Goal: Navigation & Orientation: Find specific page/section

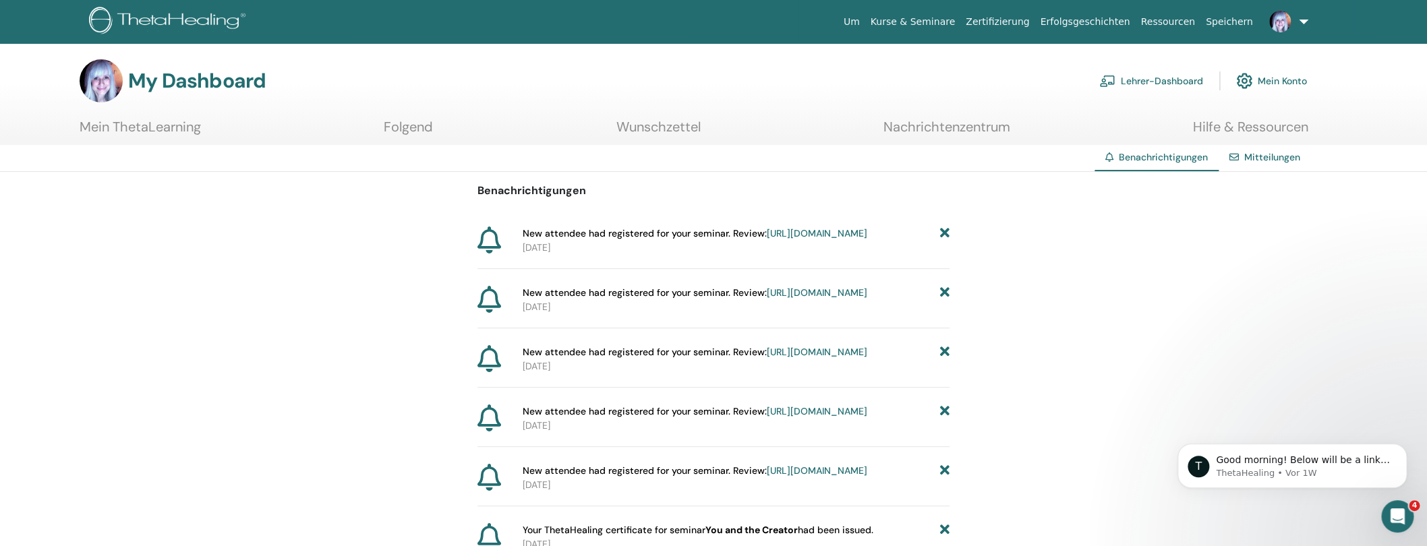
click at [1305, 19] on link at bounding box center [1285, 21] width 55 height 43
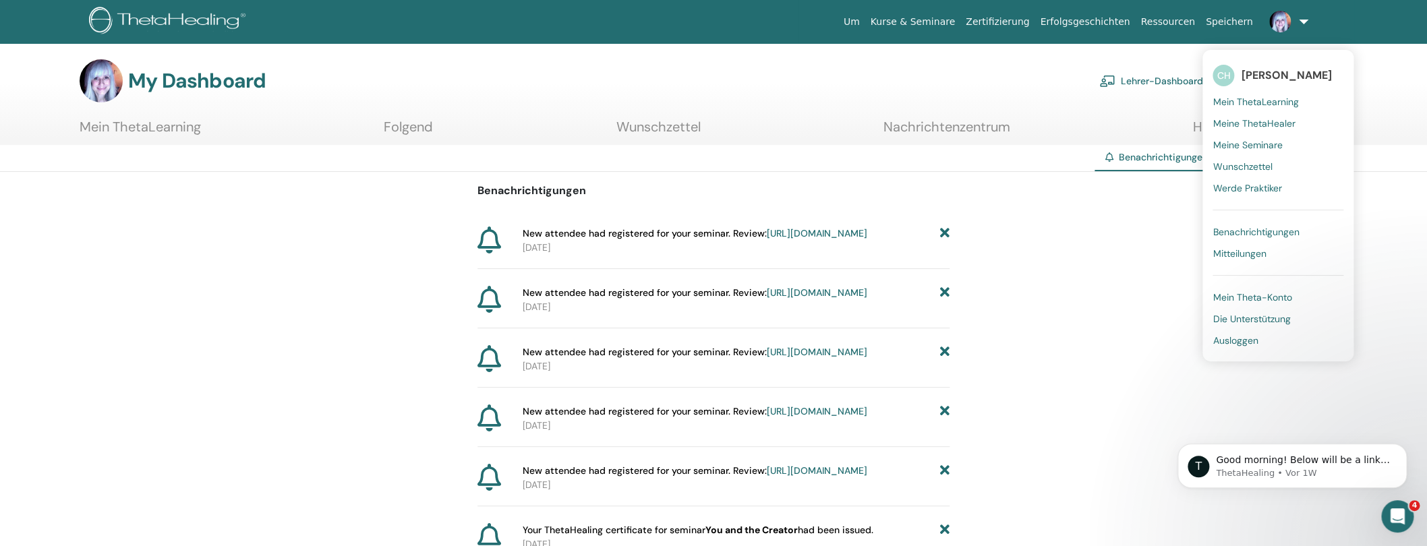
click at [1270, 297] on span "Mein Theta-Konto" at bounding box center [1251, 297] width 79 height 12
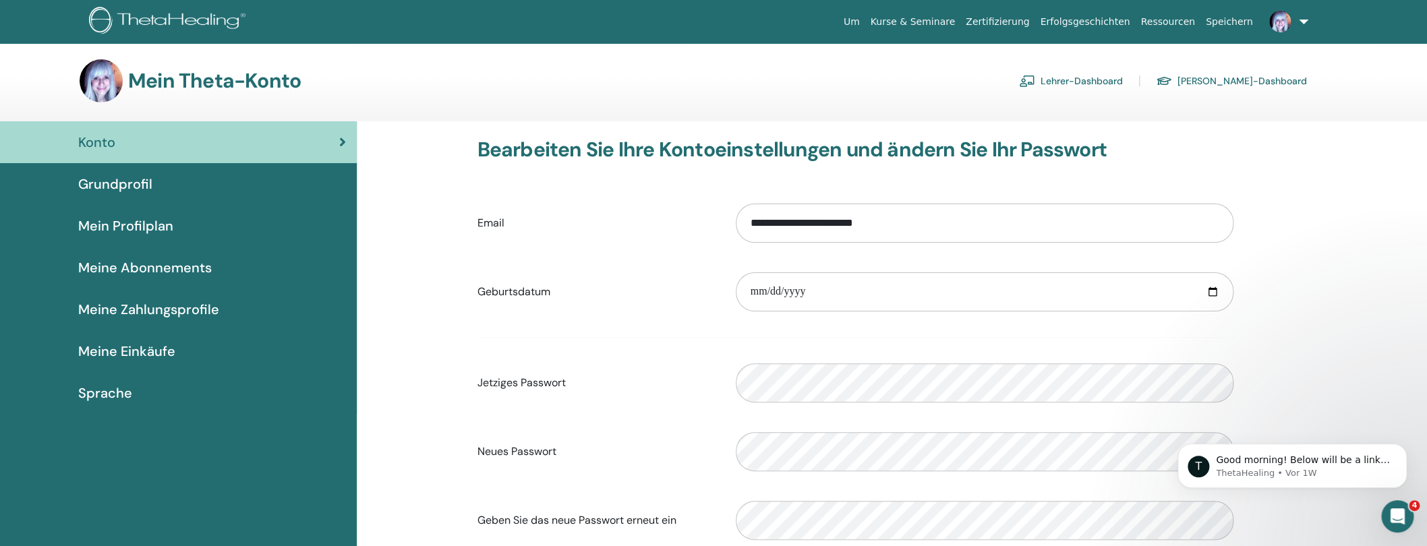
click at [169, 267] on span "Meine Abonnements" at bounding box center [145, 268] width 134 height 20
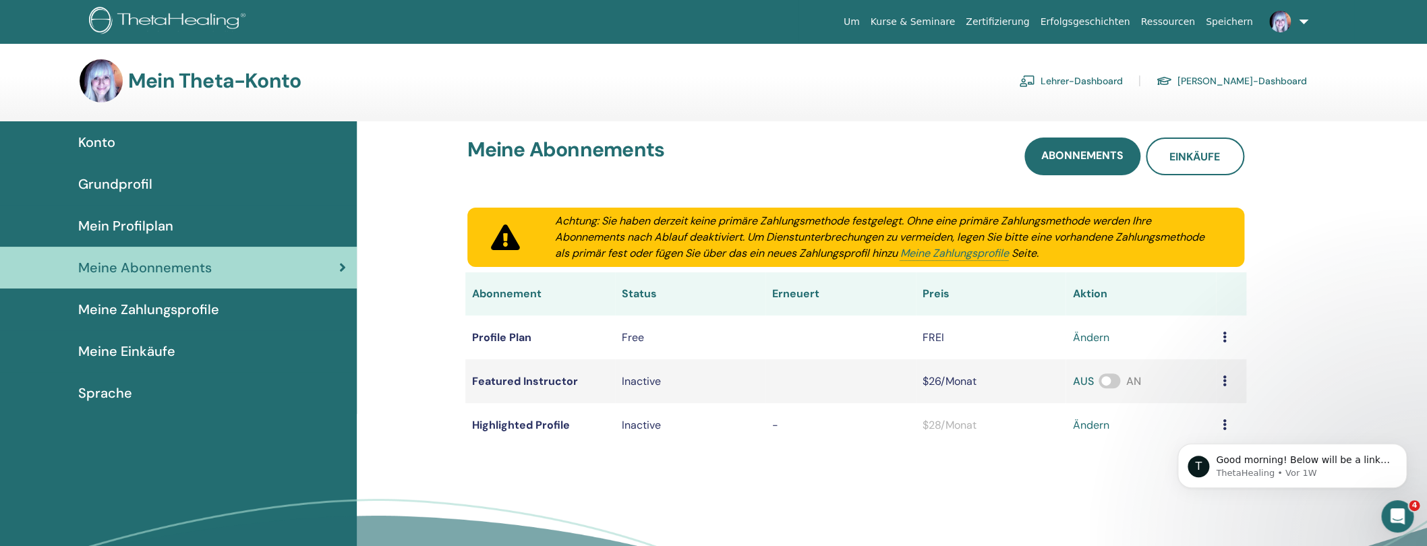
click at [107, 147] on span "Konto" at bounding box center [96, 142] width 37 height 20
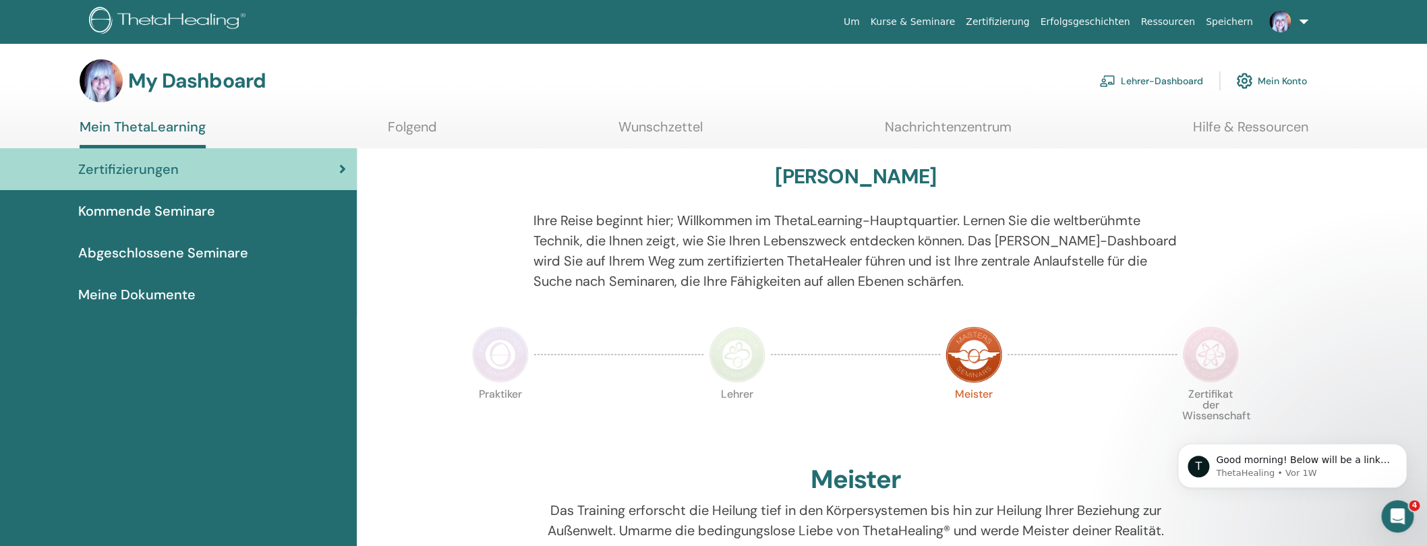
click at [140, 289] on span "Meine Dokumente" at bounding box center [136, 295] width 117 height 20
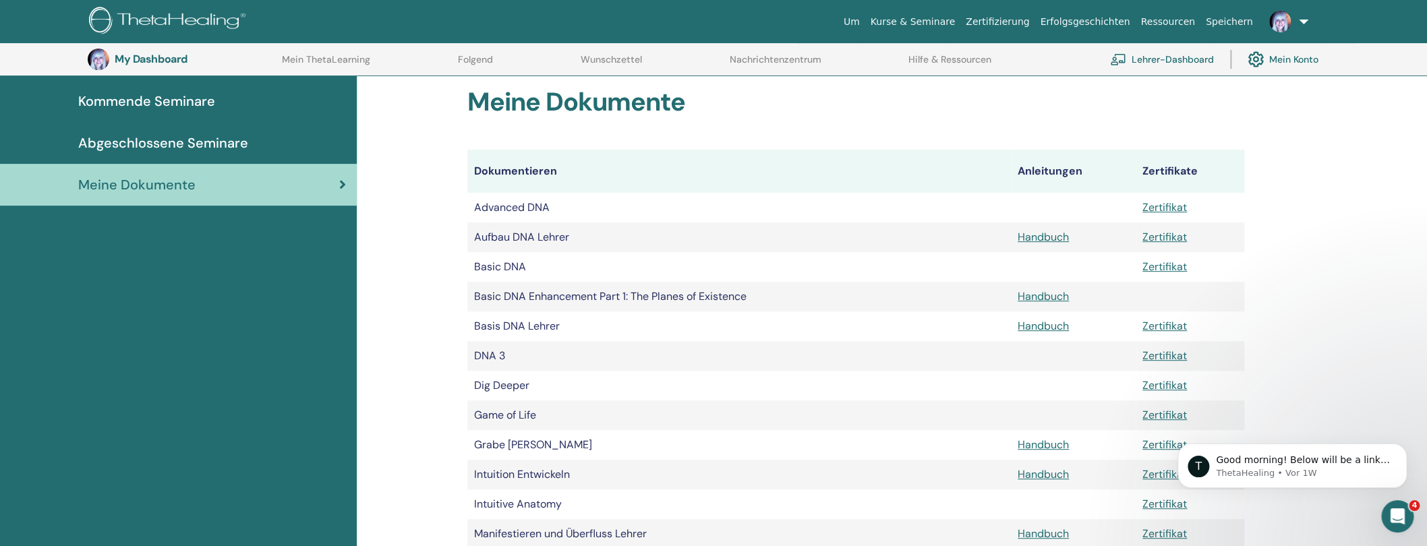
scroll to position [11, 0]
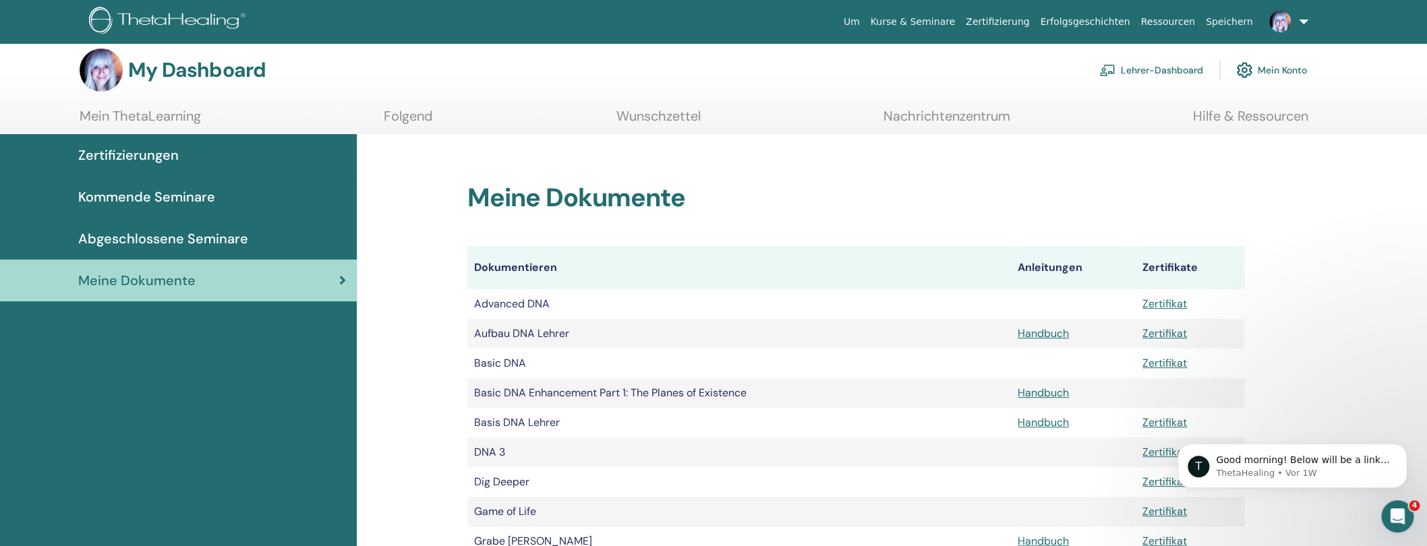
click at [134, 198] on span "Kommende Seminare" at bounding box center [146, 197] width 137 height 20
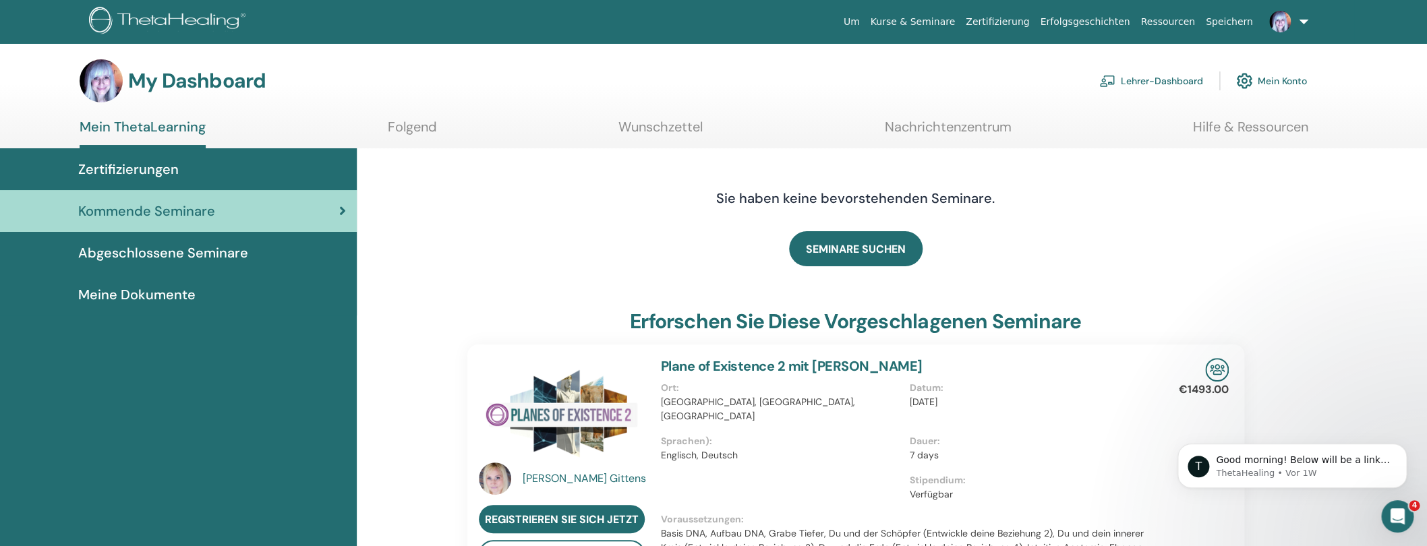
click at [127, 171] on span "Zertifizierungen" at bounding box center [128, 169] width 100 height 20
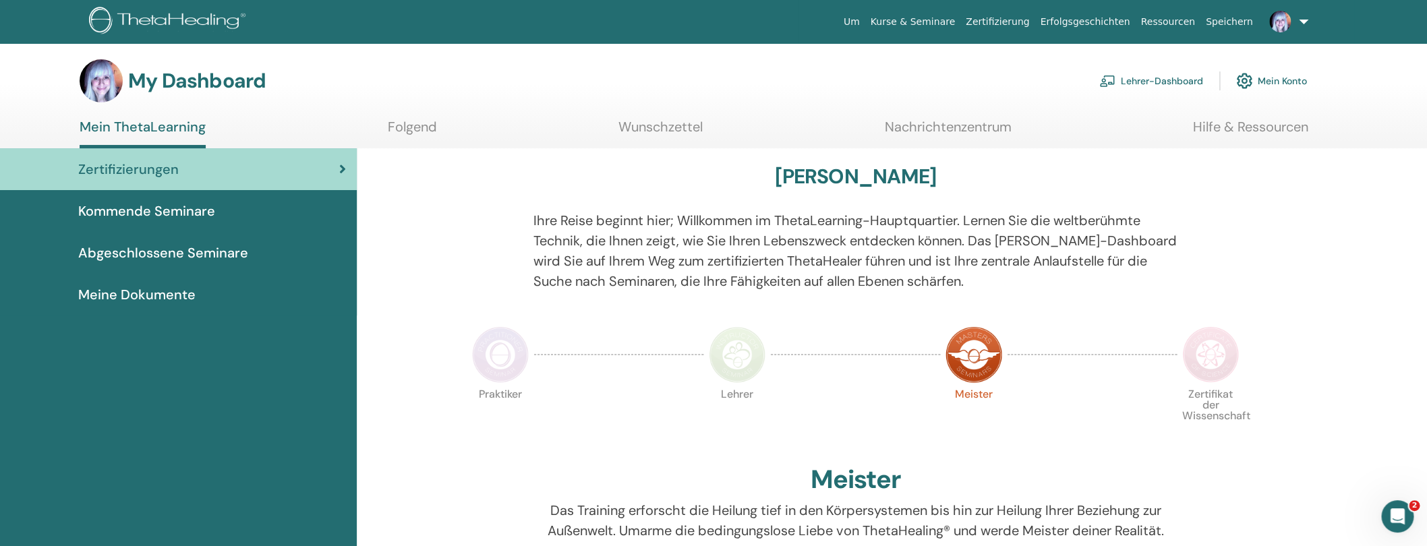
click at [427, 128] on link "Folgend" at bounding box center [412, 132] width 49 height 26
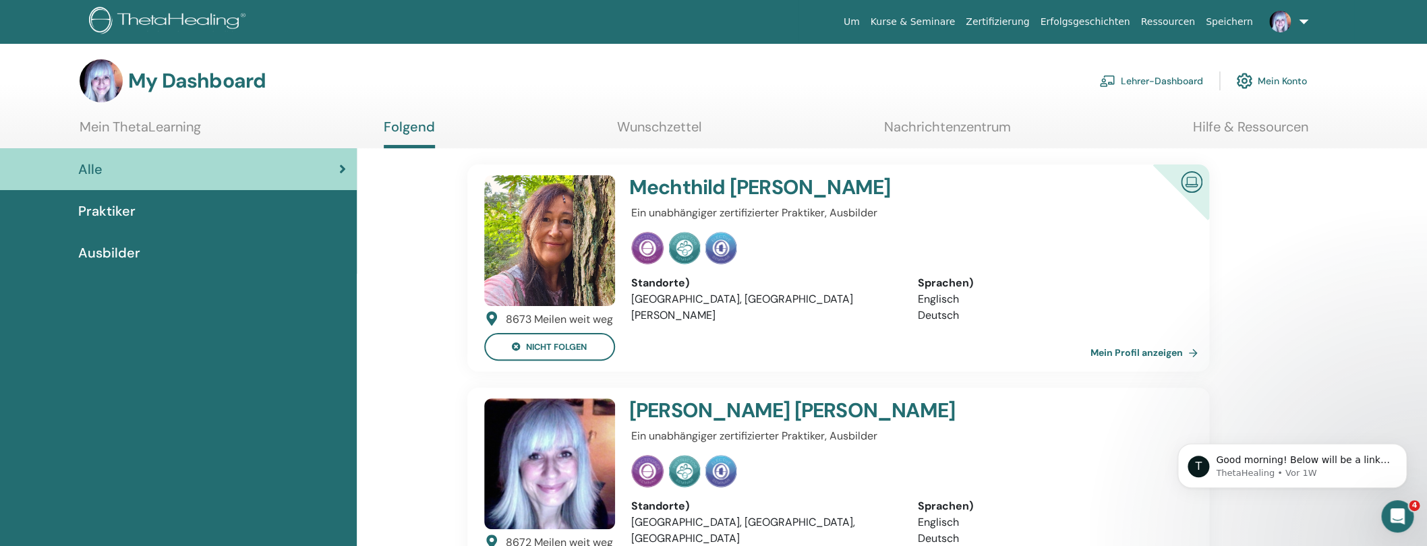
click at [976, 127] on link "Nachrichtenzentrum" at bounding box center [947, 132] width 127 height 26
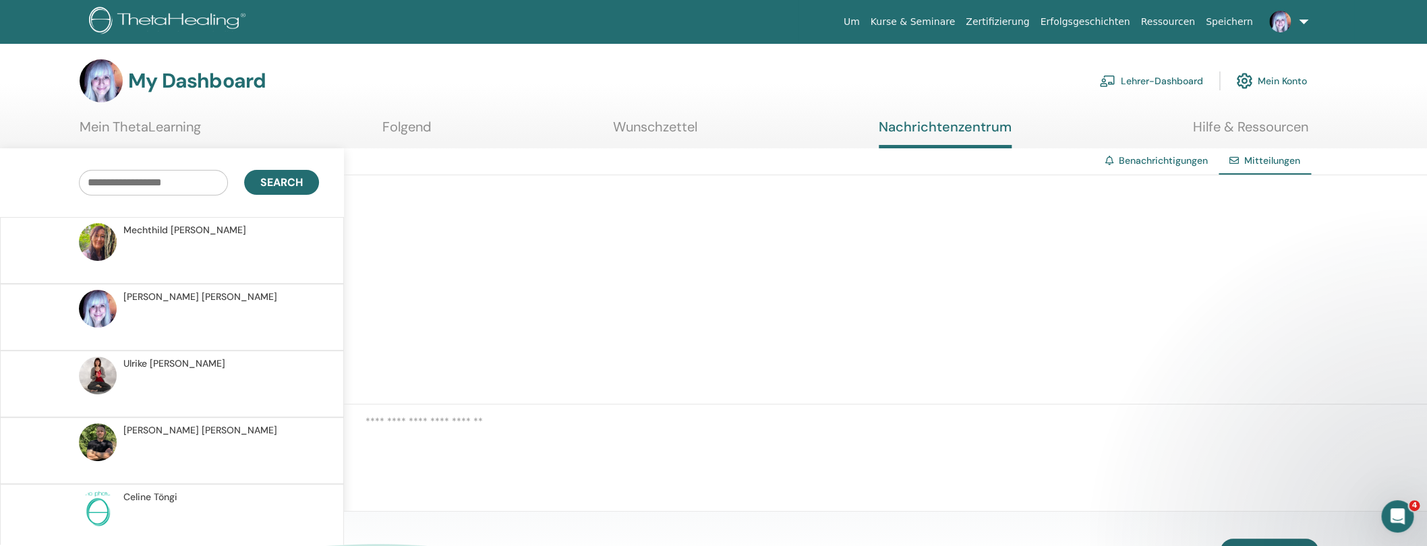
click at [131, 123] on link "Mein ThetaLearning" at bounding box center [140, 132] width 121 height 26
click at [1302, 18] on link at bounding box center [1285, 21] width 55 height 43
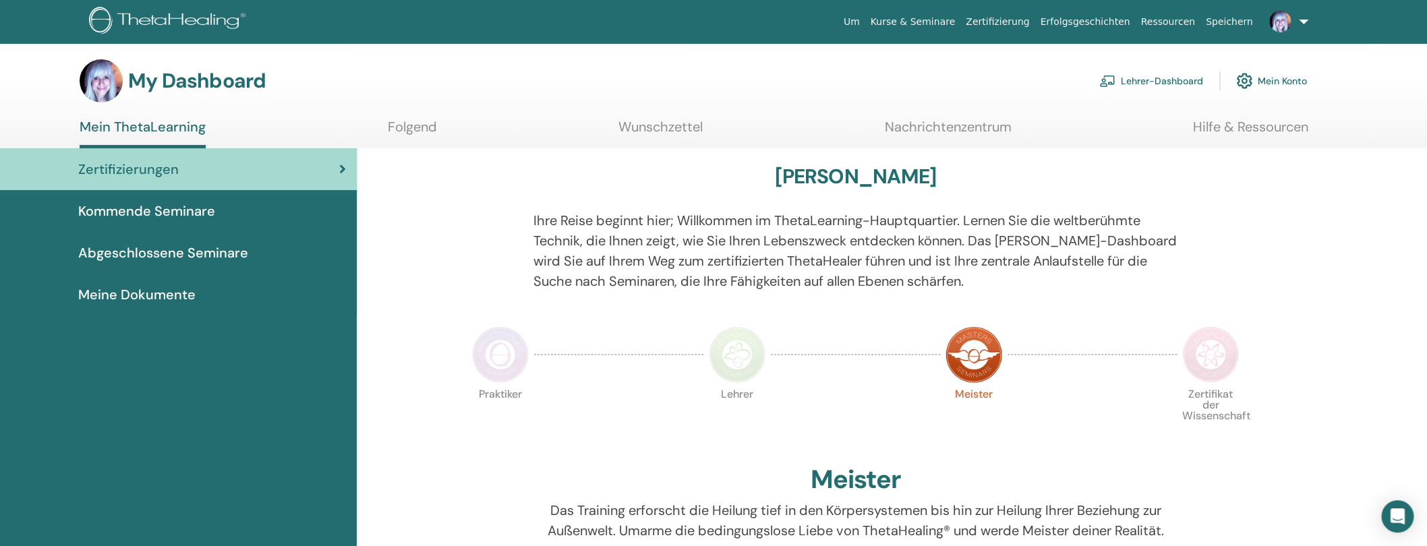
click at [1302, 18] on link at bounding box center [1285, 21] width 55 height 43
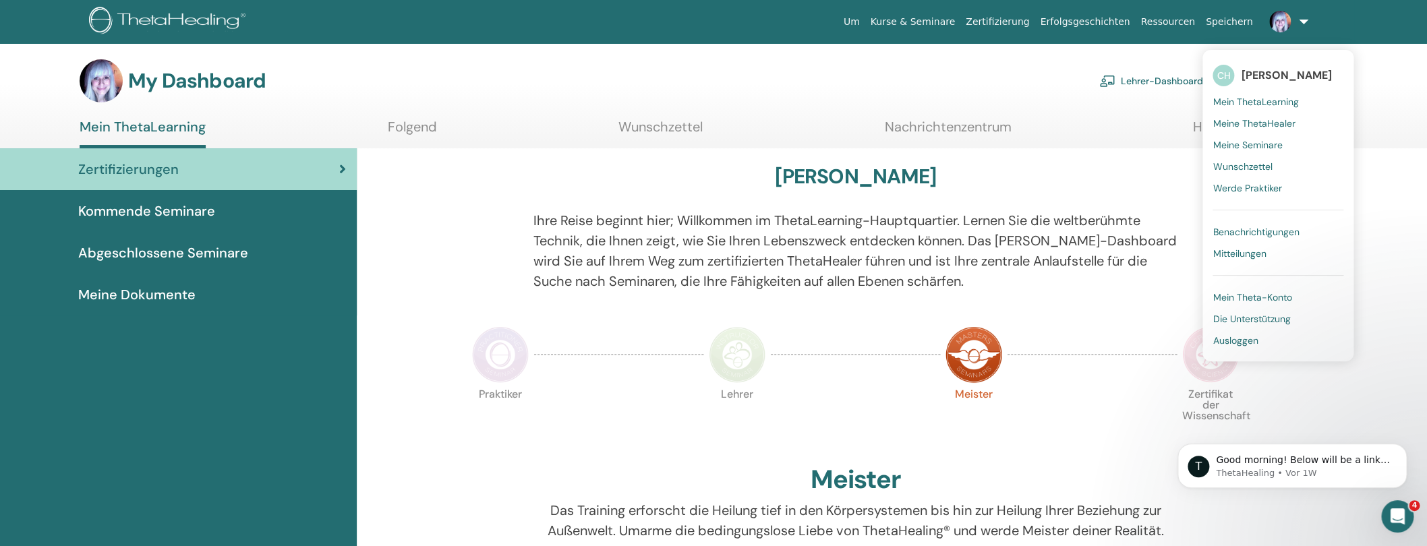
click at [1264, 297] on span "Mein Theta-Konto" at bounding box center [1251, 297] width 79 height 12
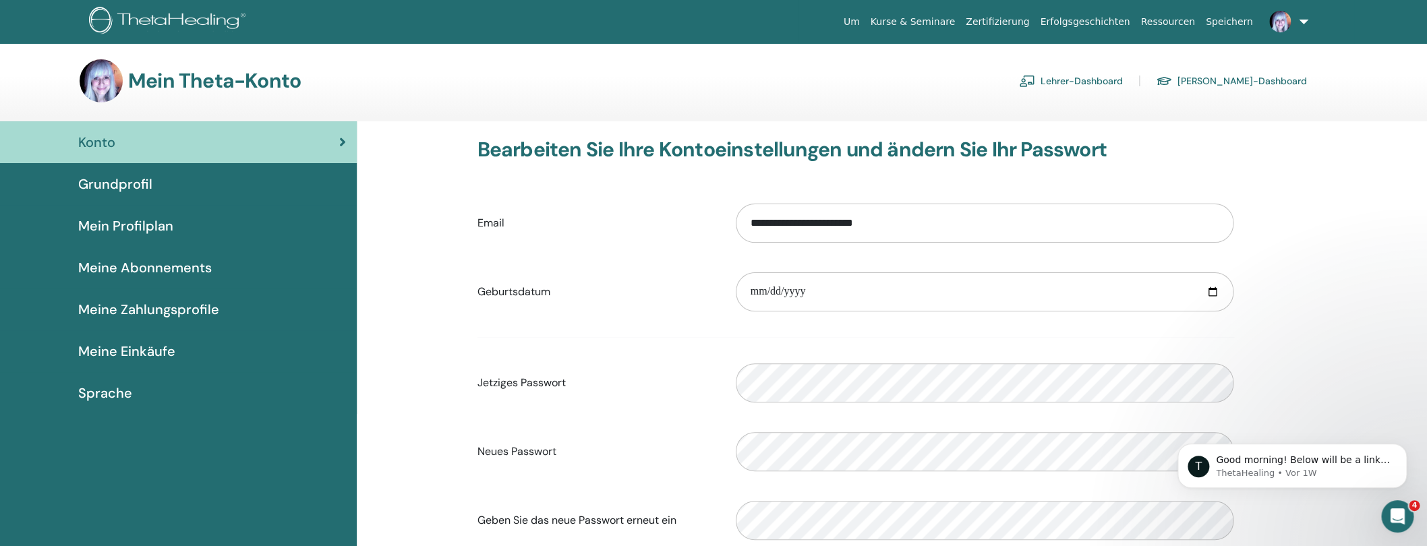
click at [1307, 17] on link at bounding box center [1285, 21] width 55 height 43
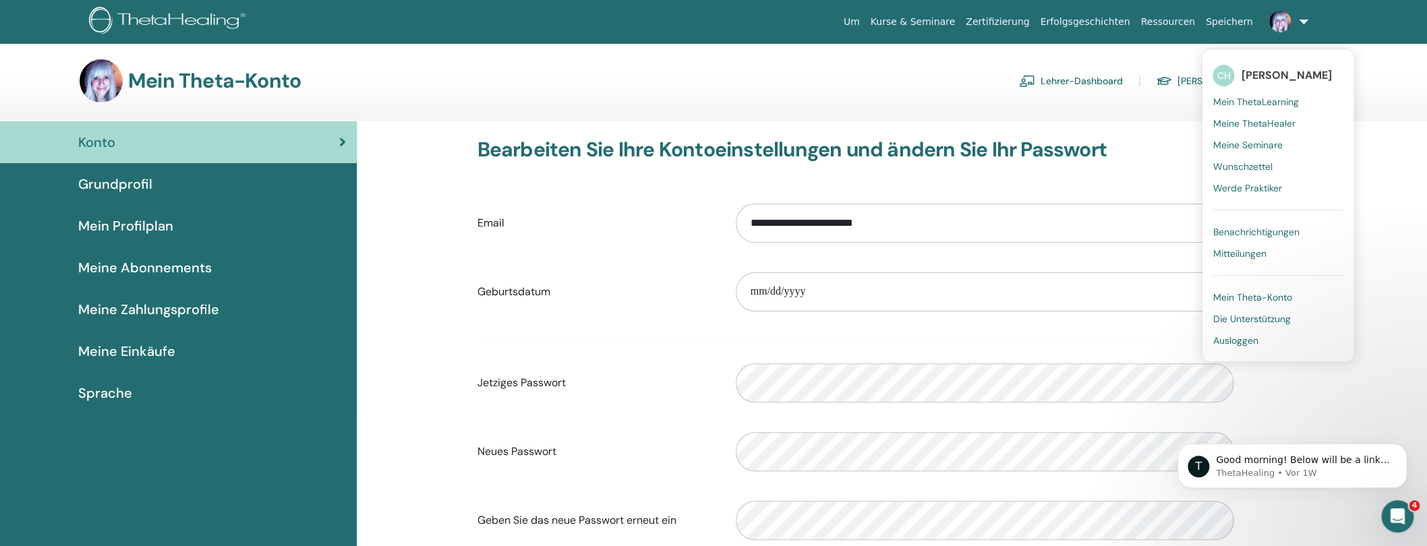
click at [1103, 82] on link "Lehrer-Dashboard" at bounding box center [1071, 81] width 104 height 22
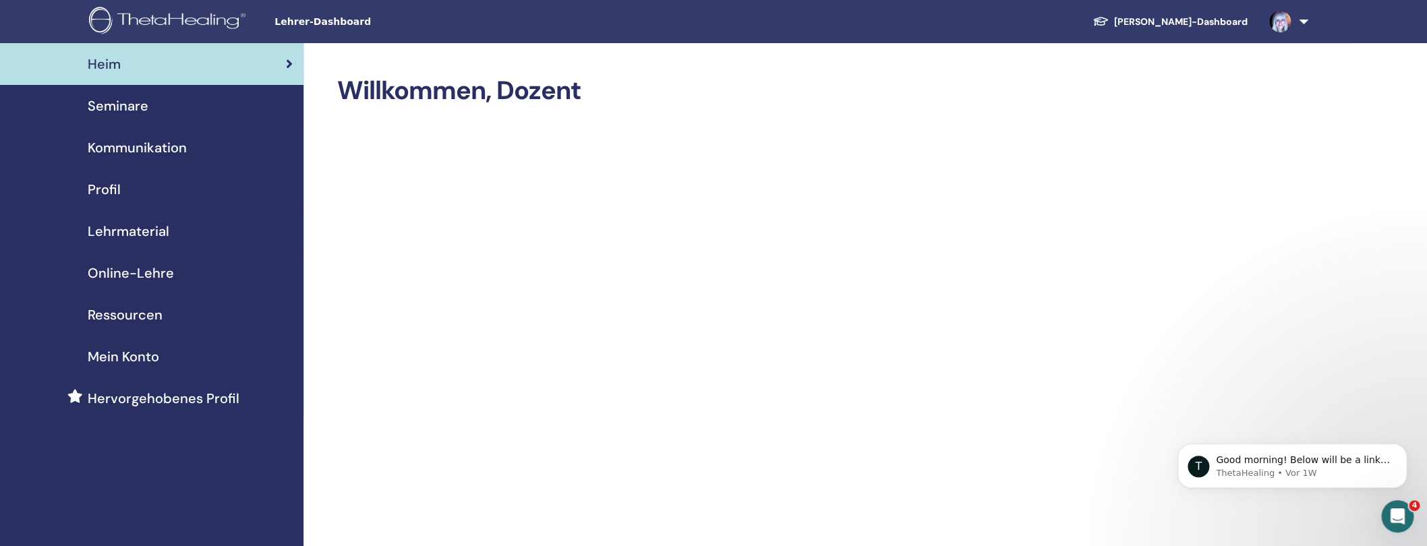
click at [143, 232] on span "Lehrmaterial" at bounding box center [129, 231] width 82 height 20
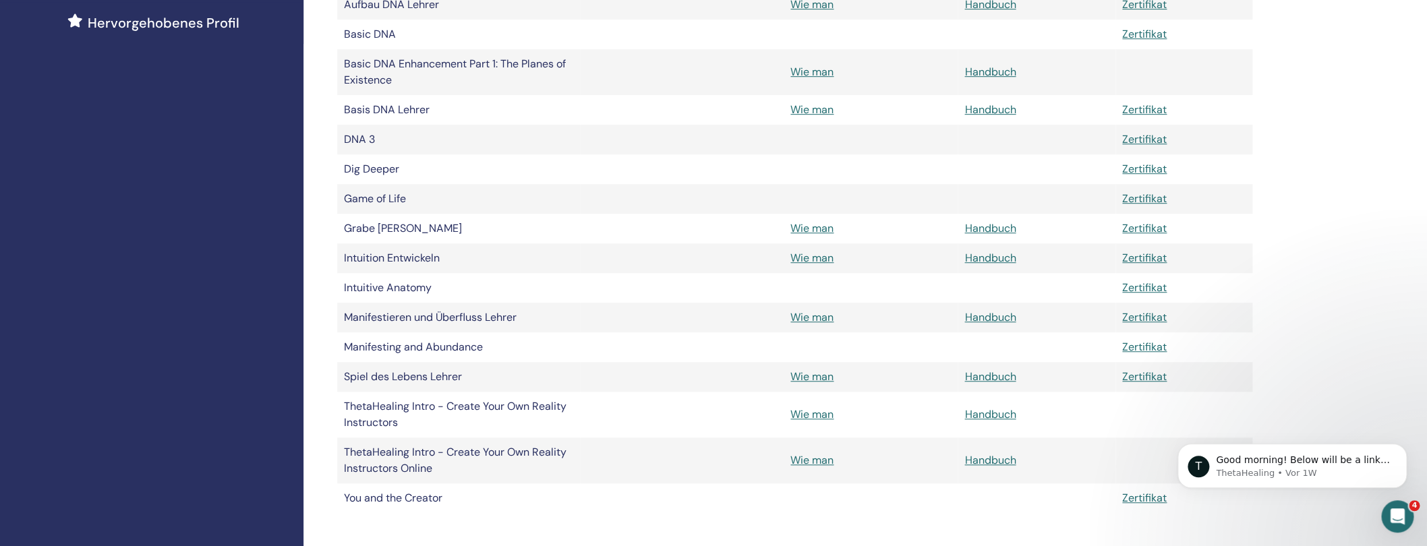
scroll to position [464, 0]
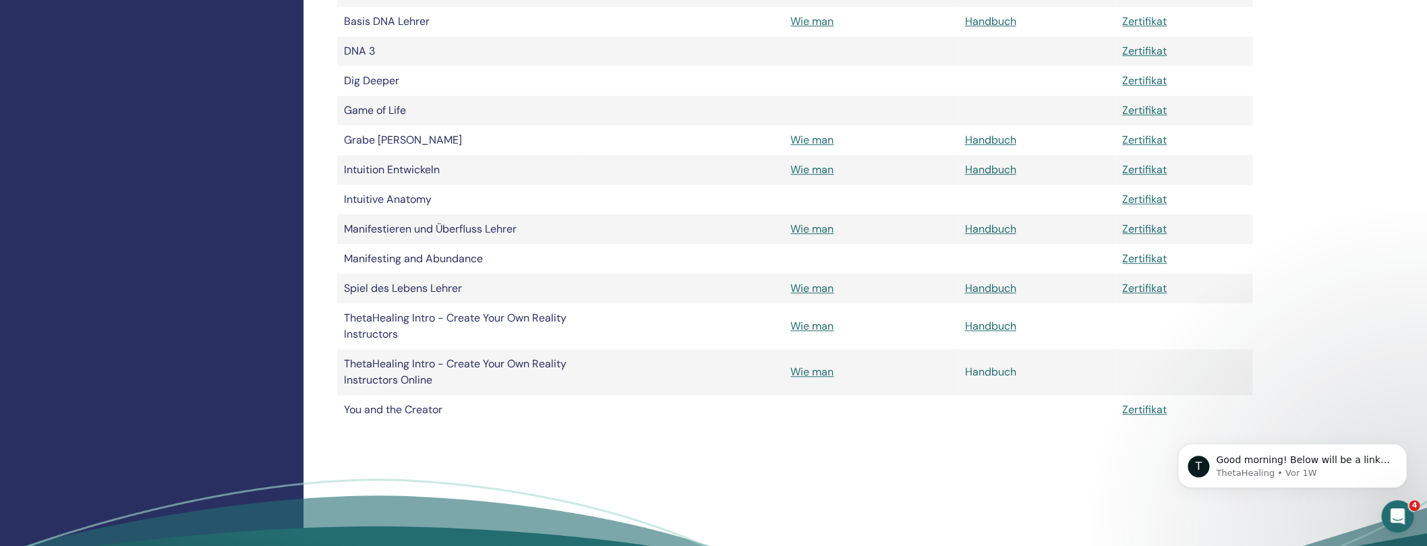
click at [987, 372] on link "Handbuch" at bounding box center [989, 372] width 51 height 14
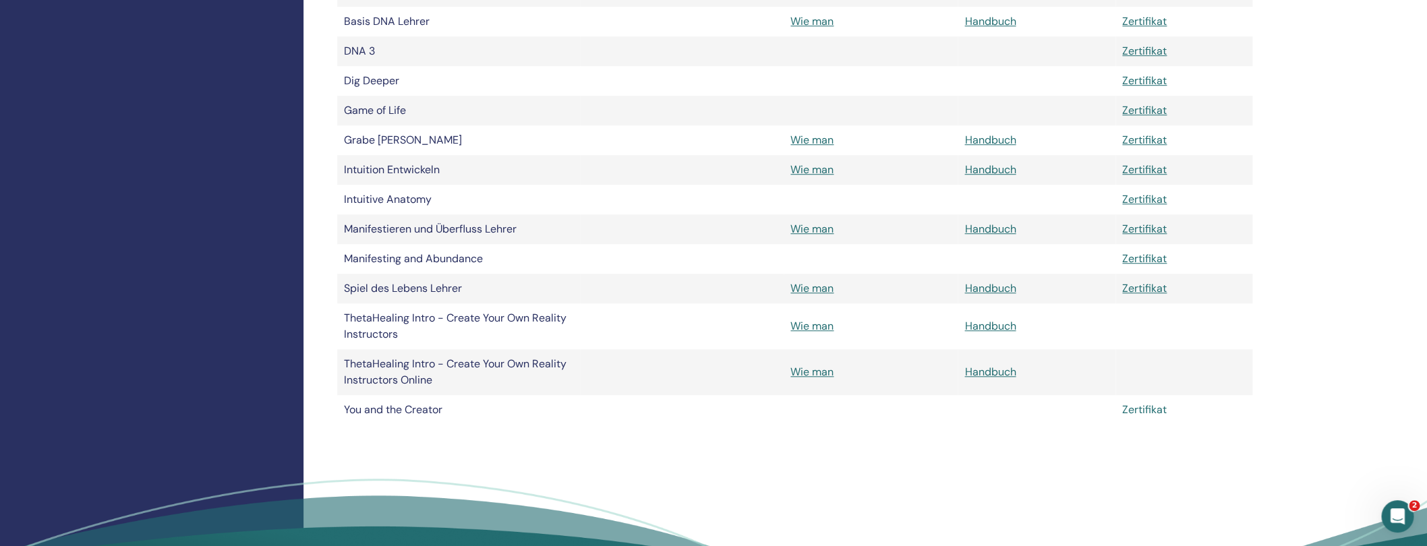
click at [1148, 415] on link "Zertifikat" at bounding box center [1144, 410] width 45 height 14
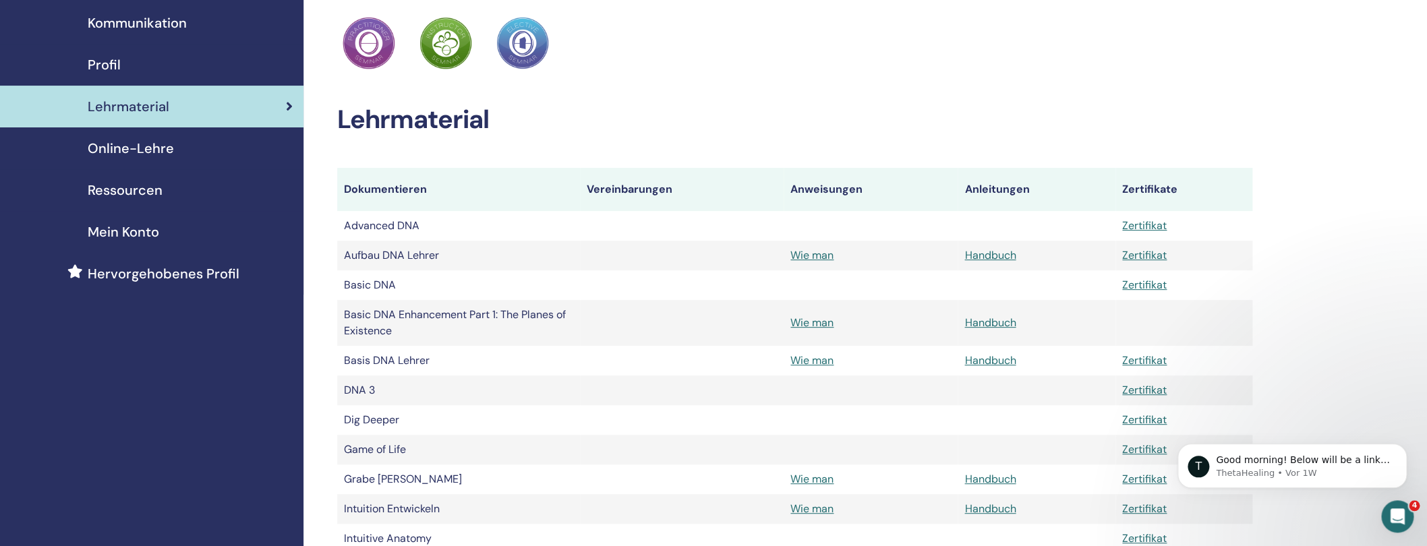
scroll to position [11, 0]
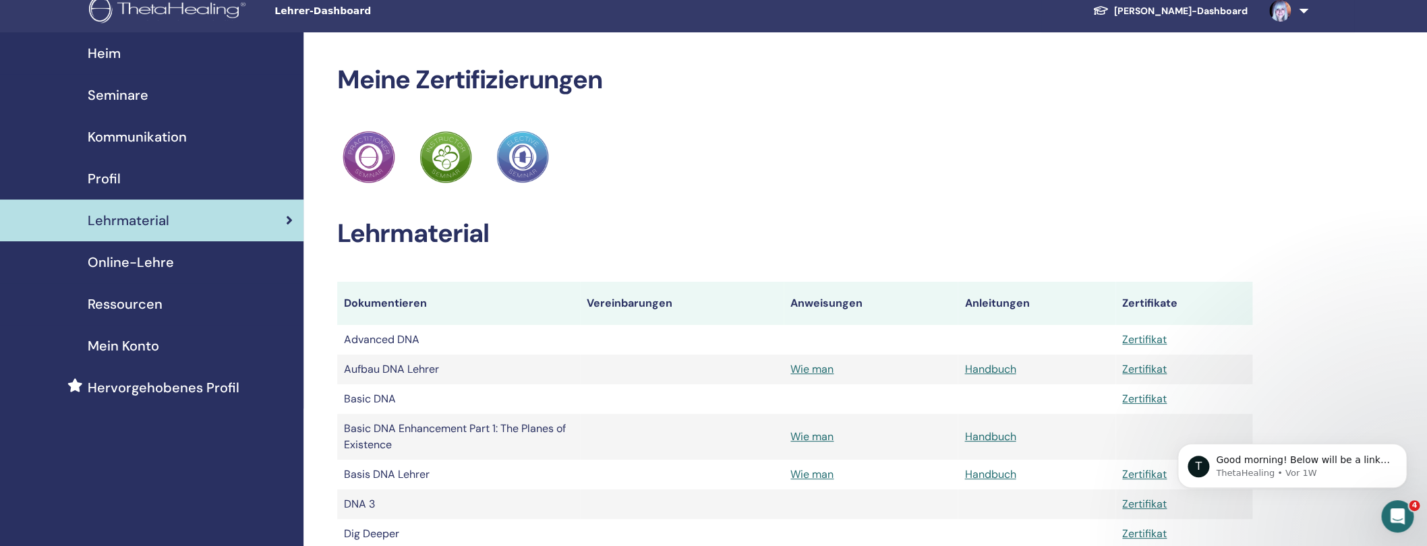
click at [105, 307] on span "Ressourcen" at bounding box center [125, 304] width 75 height 20
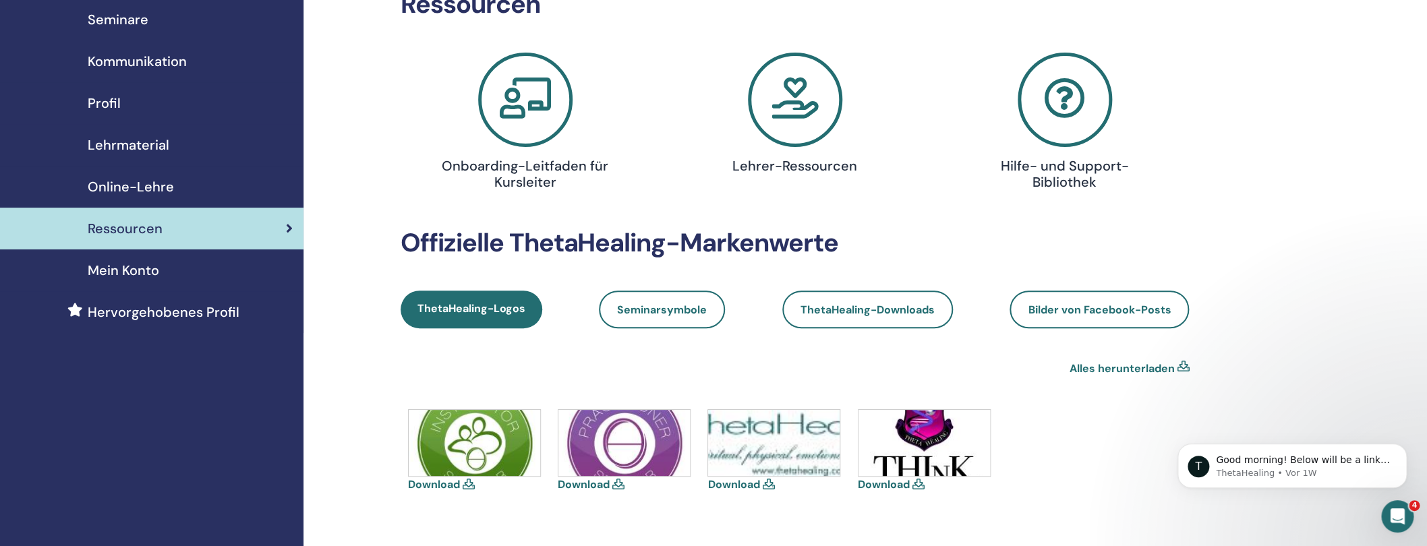
click at [792, 114] on icon at bounding box center [795, 100] width 94 height 94
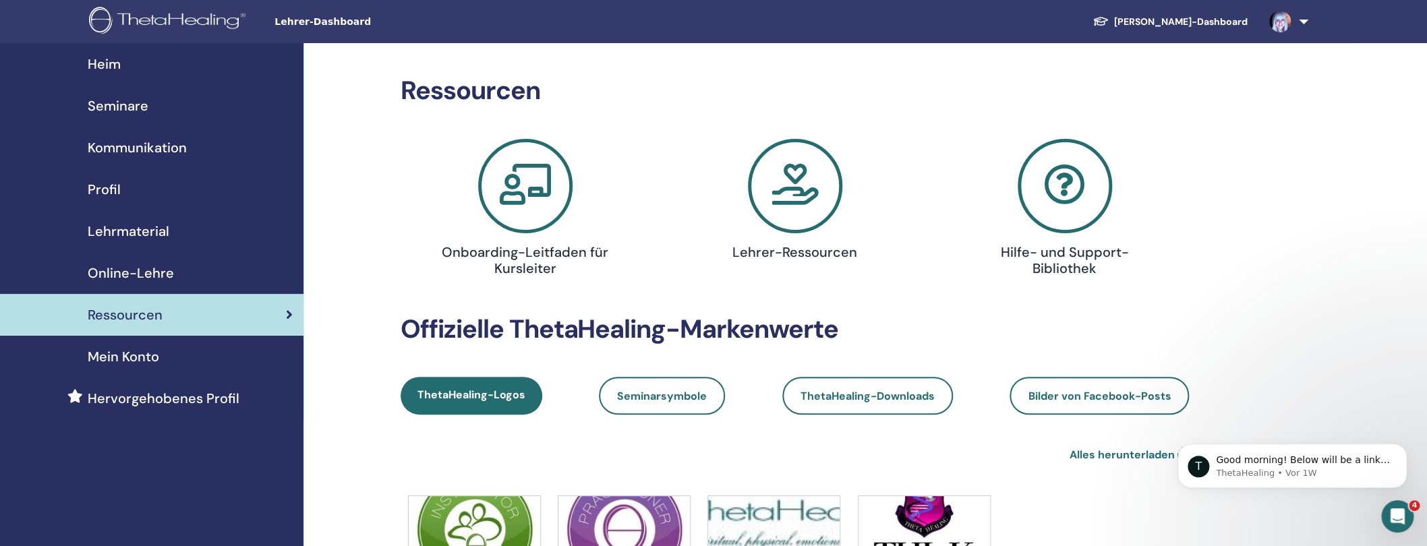
click at [119, 108] on span "Seminare" at bounding box center [118, 106] width 61 height 20
